Goal: Information Seeking & Learning: Find specific fact

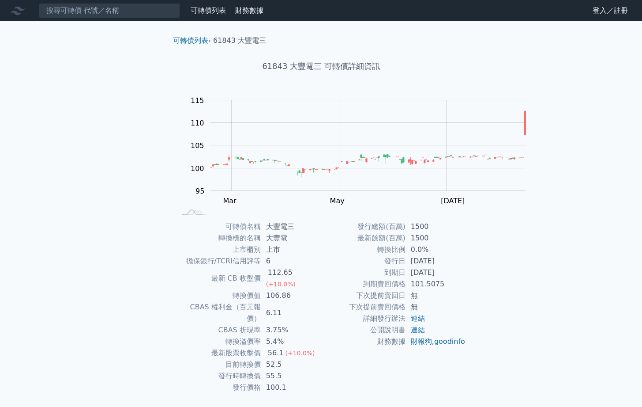
click at [153, 17] on input at bounding box center [109, 10] width 141 height 15
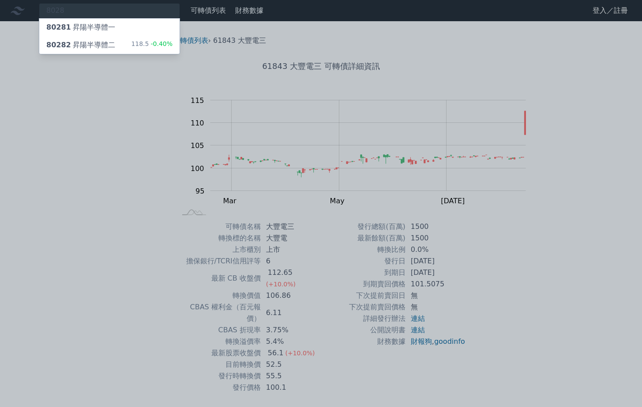
type input "8028"
click at [115, 50] on div "80282 昇陽半導體二" at bounding box center [80, 45] width 69 height 11
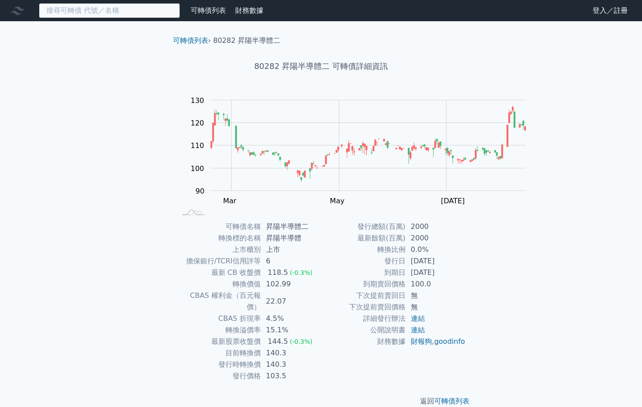
click at [168, 17] on input at bounding box center [109, 10] width 141 height 15
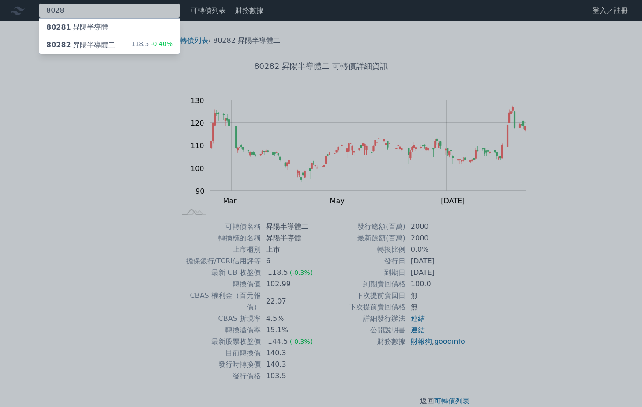
type input "8028"
click at [155, 32] on div "80281 昇陽半導體一" at bounding box center [109, 28] width 140 height 18
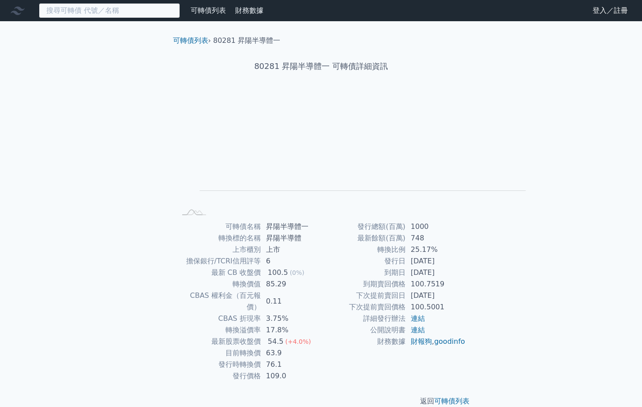
click at [158, 14] on input at bounding box center [109, 10] width 141 height 15
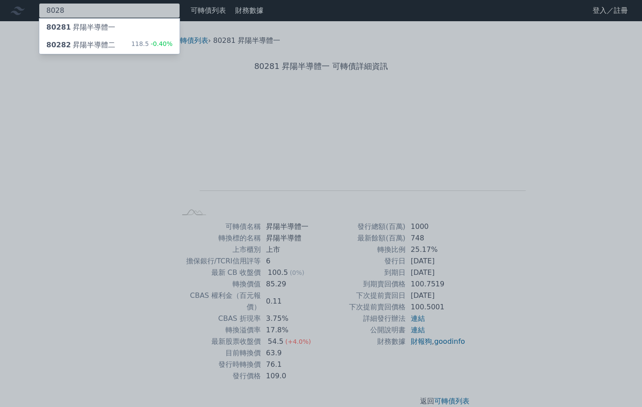
type input "8028"
click at [148, 54] on div "80282 昇陽半導體二 118.5 -0.40%" at bounding box center [109, 45] width 140 height 18
